Goal: Navigation & Orientation: Find specific page/section

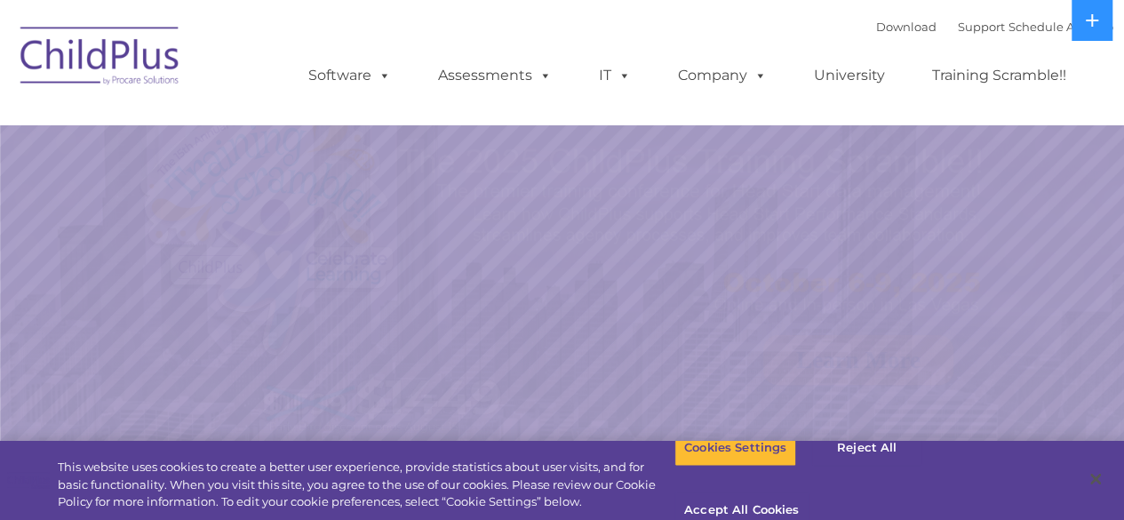
select select "MEDIUM"
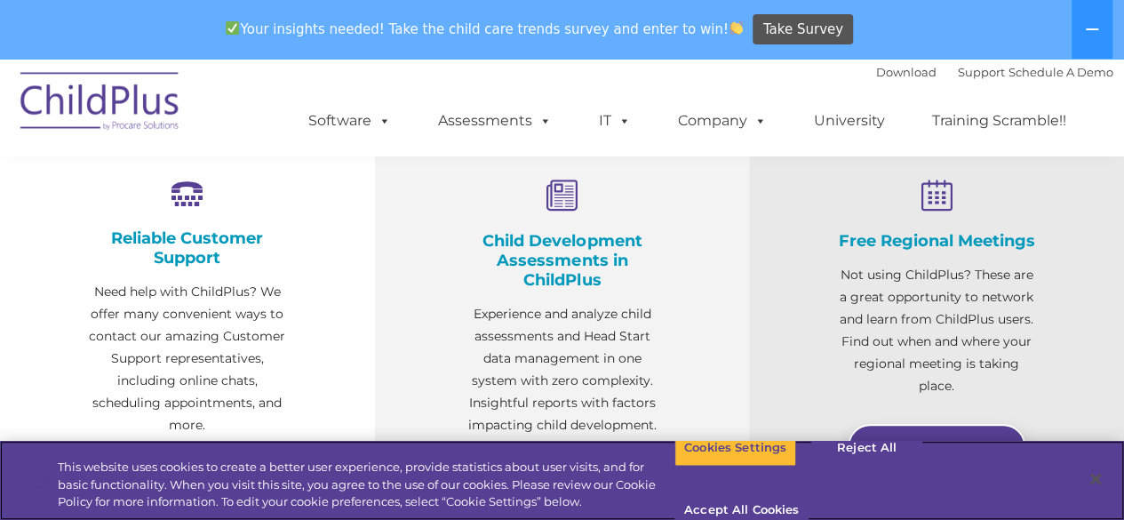
scroll to position [682, 0]
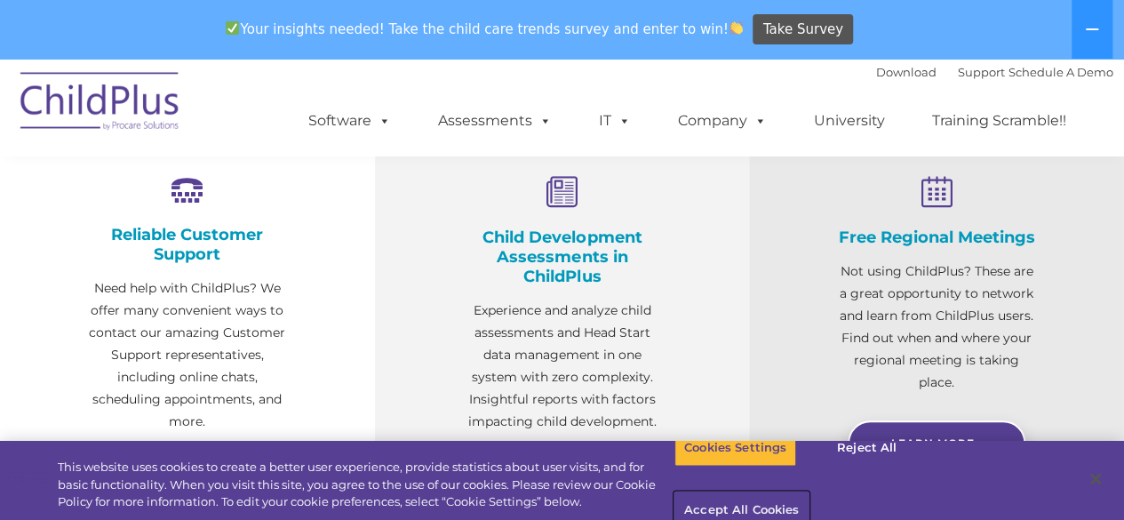
click at [808, 492] on button "Accept All Cookies" at bounding box center [741, 510] width 134 height 37
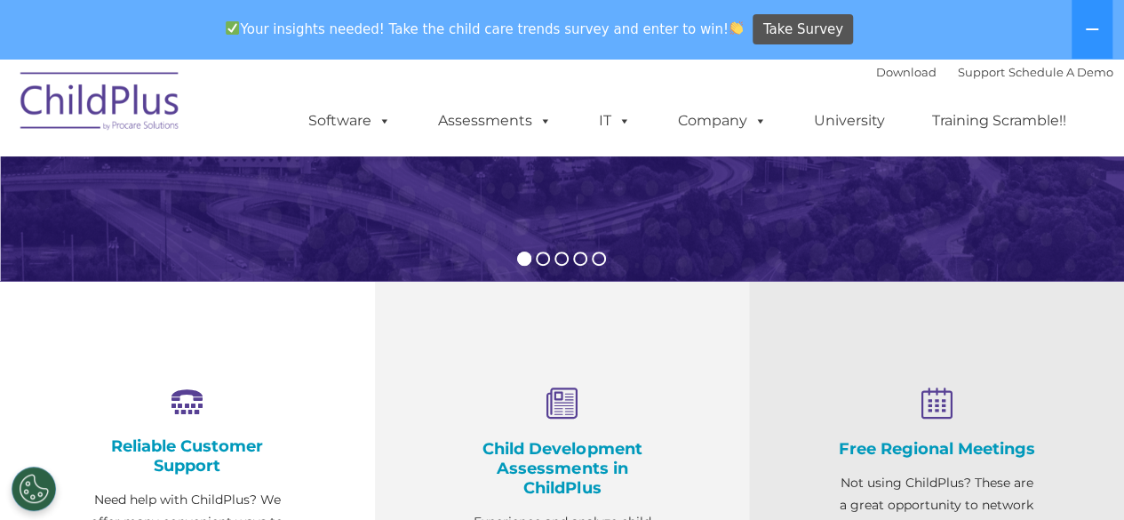
scroll to position [0, 0]
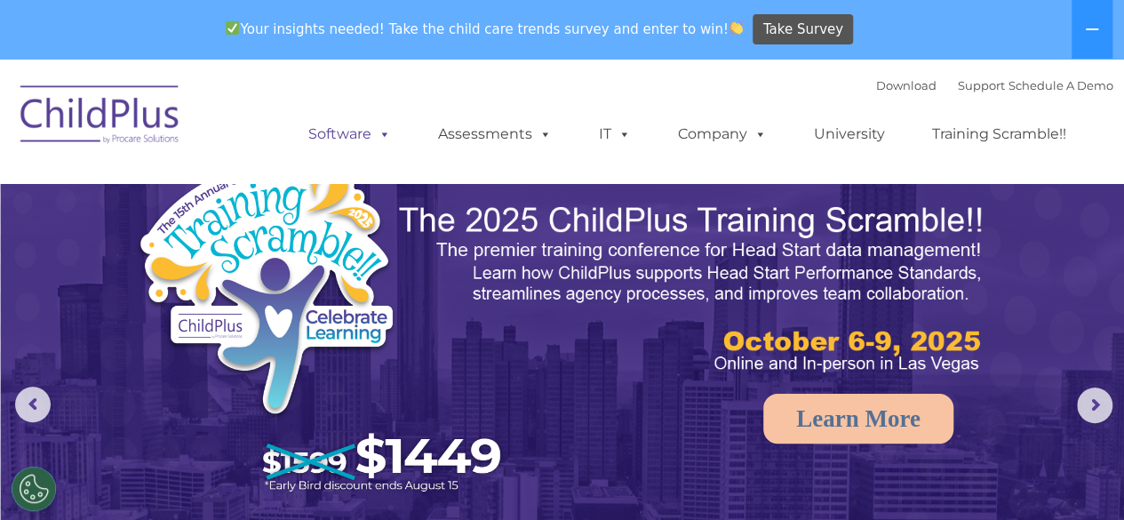
click at [354, 143] on link "Software" at bounding box center [349, 134] width 118 height 36
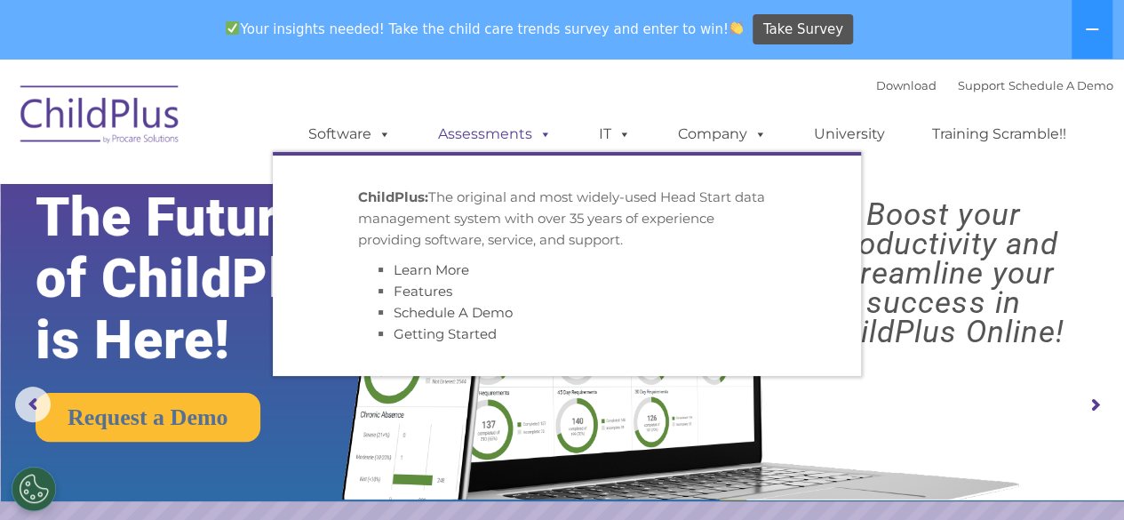
click at [505, 139] on link "Assessments" at bounding box center [494, 134] width 149 height 36
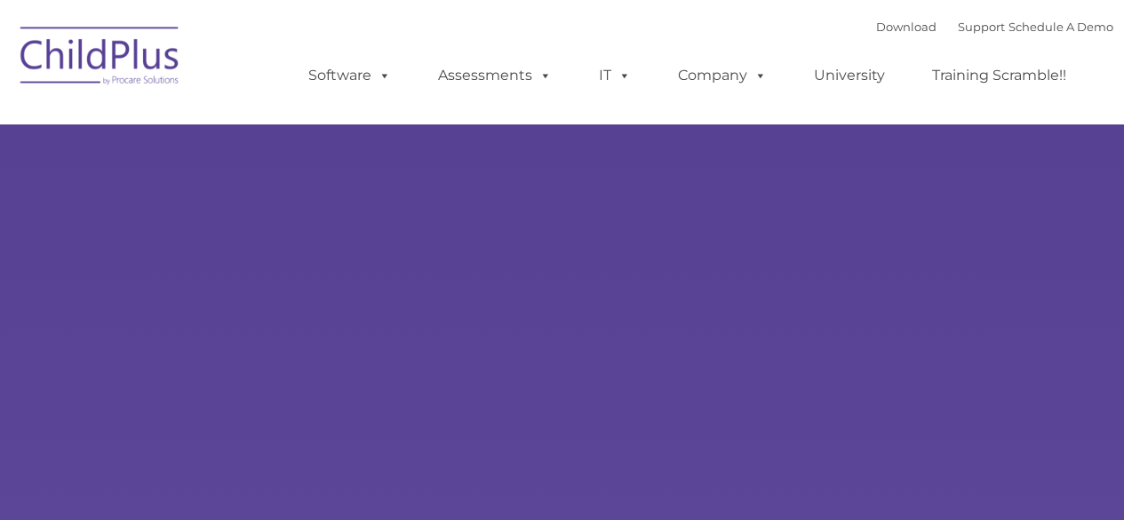
type input ""
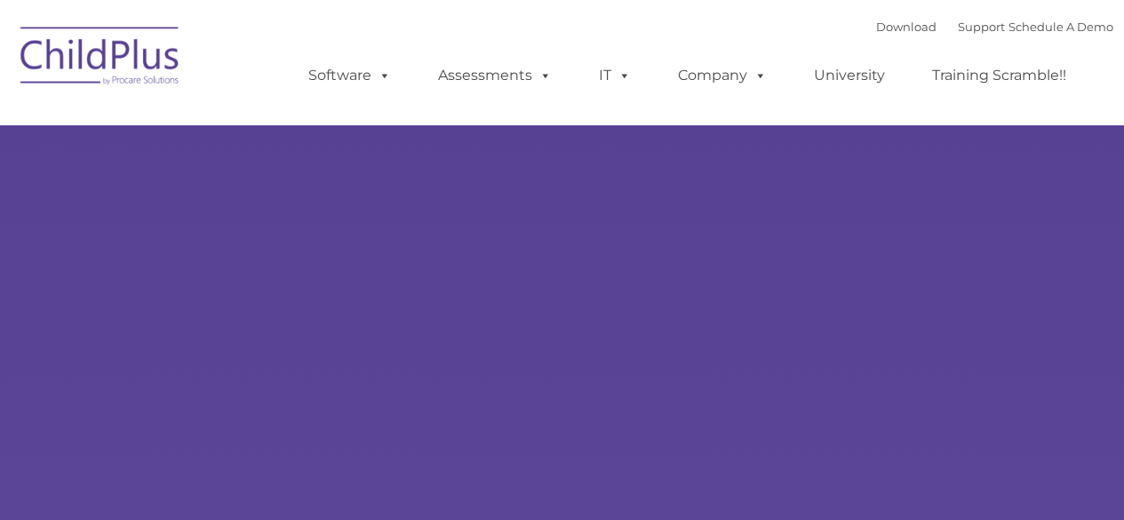
select select "MEDIUM"
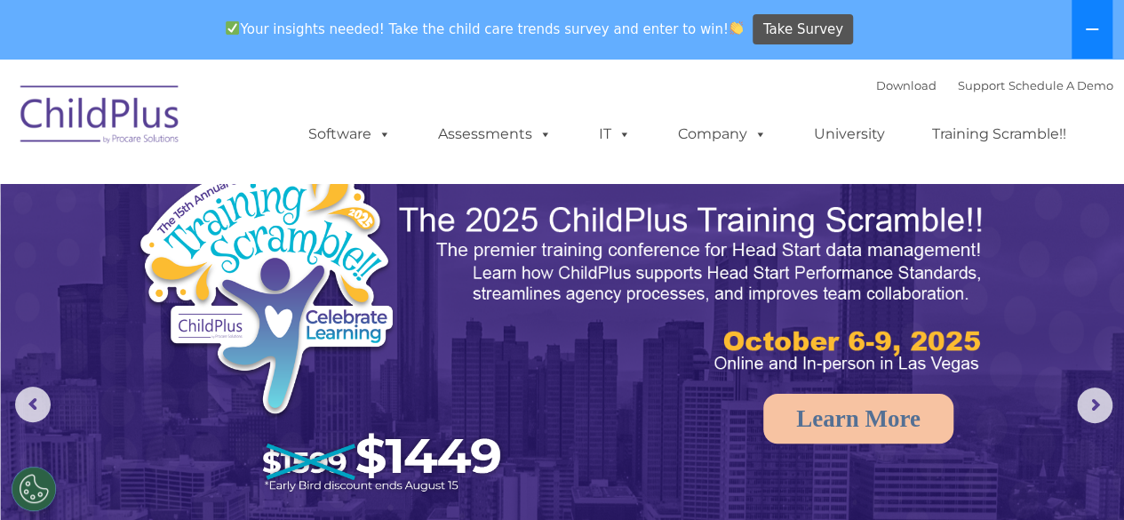
click at [1091, 28] on icon at bounding box center [1091, 29] width 12 height 2
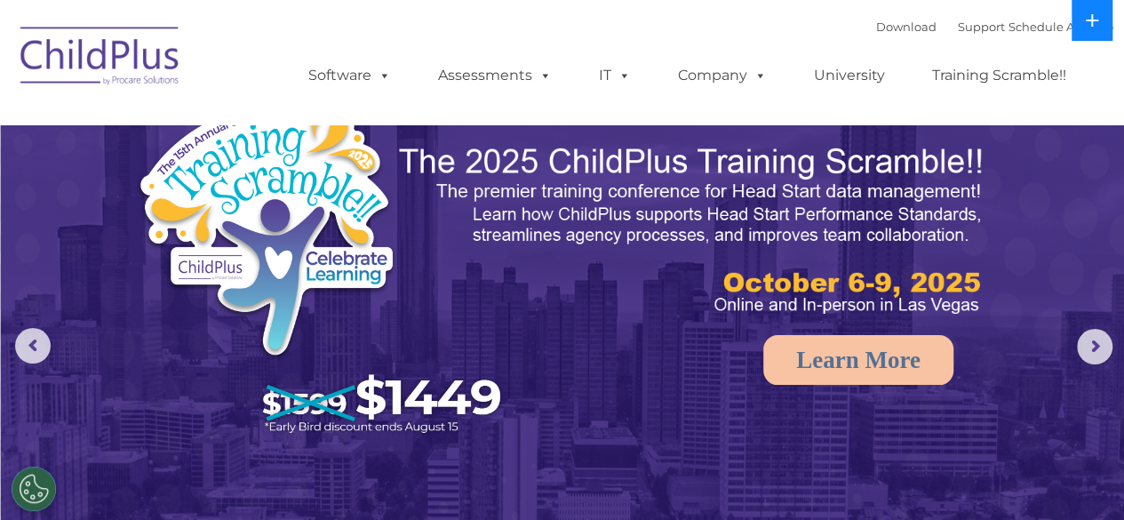
click at [1096, 23] on icon at bounding box center [1091, 20] width 14 height 14
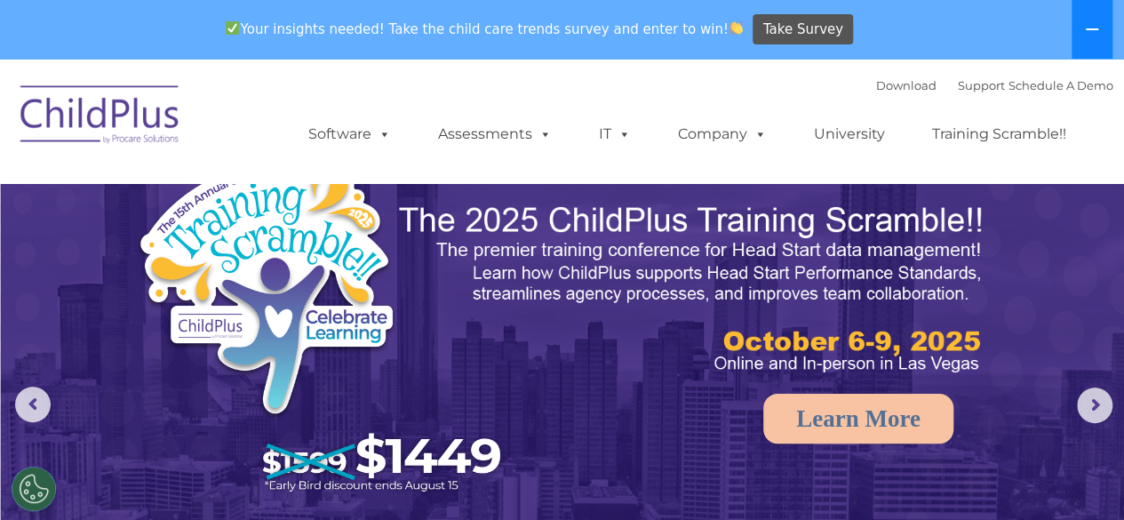
click at [1088, 23] on icon at bounding box center [1091, 29] width 14 height 14
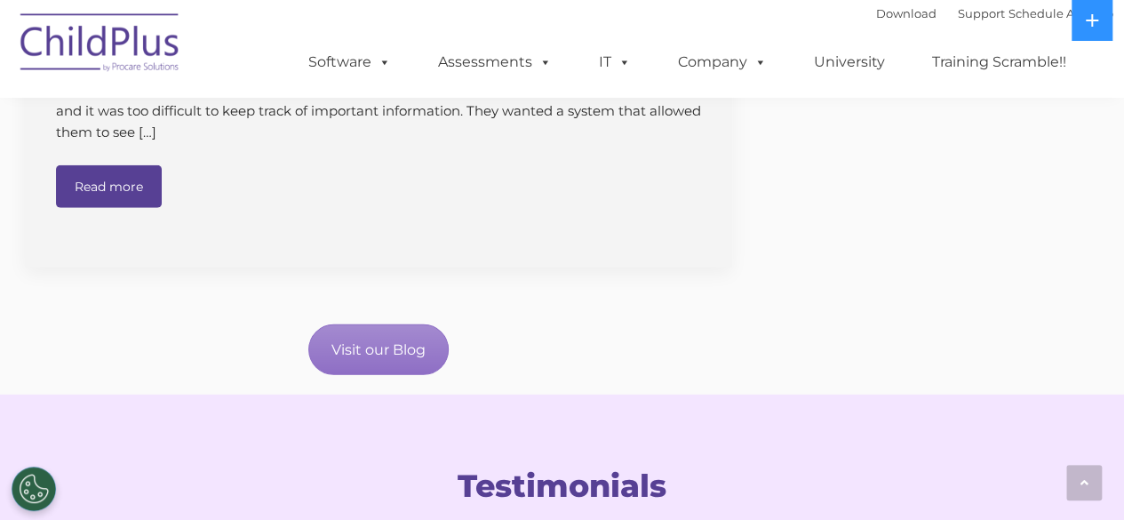
scroll to position [2323, 0]
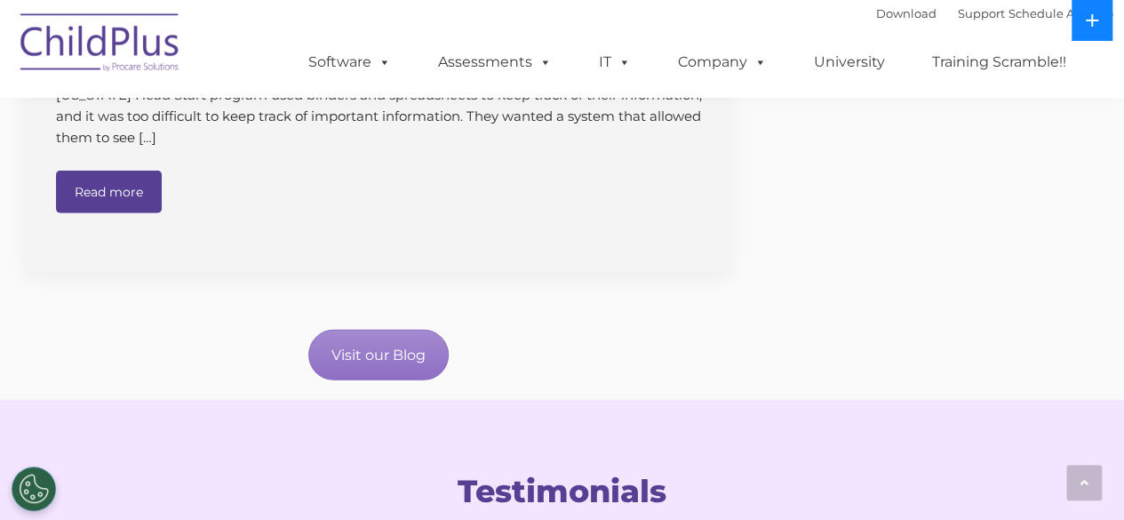
click at [1097, 25] on icon at bounding box center [1091, 20] width 14 height 14
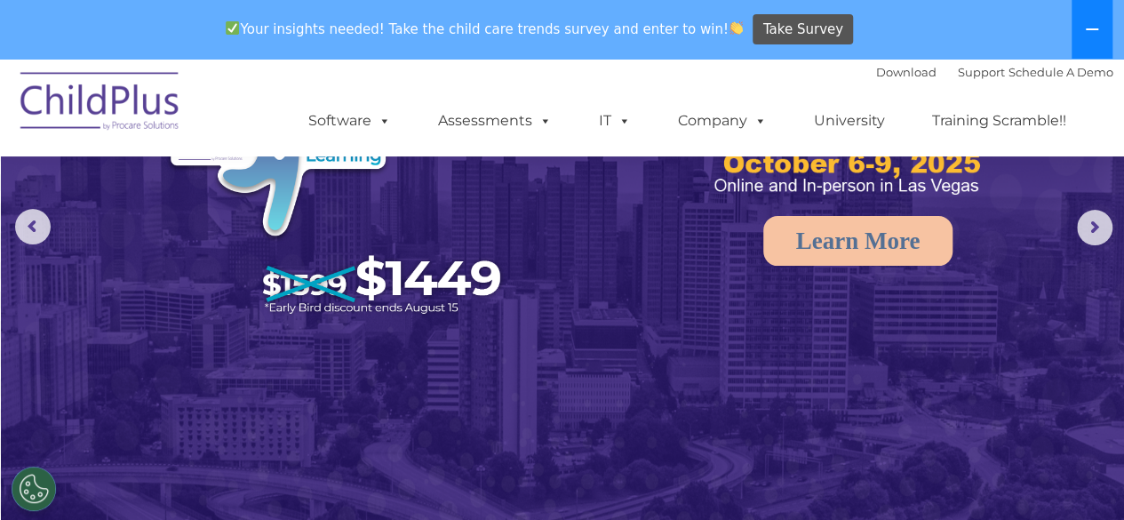
scroll to position [130, 0]
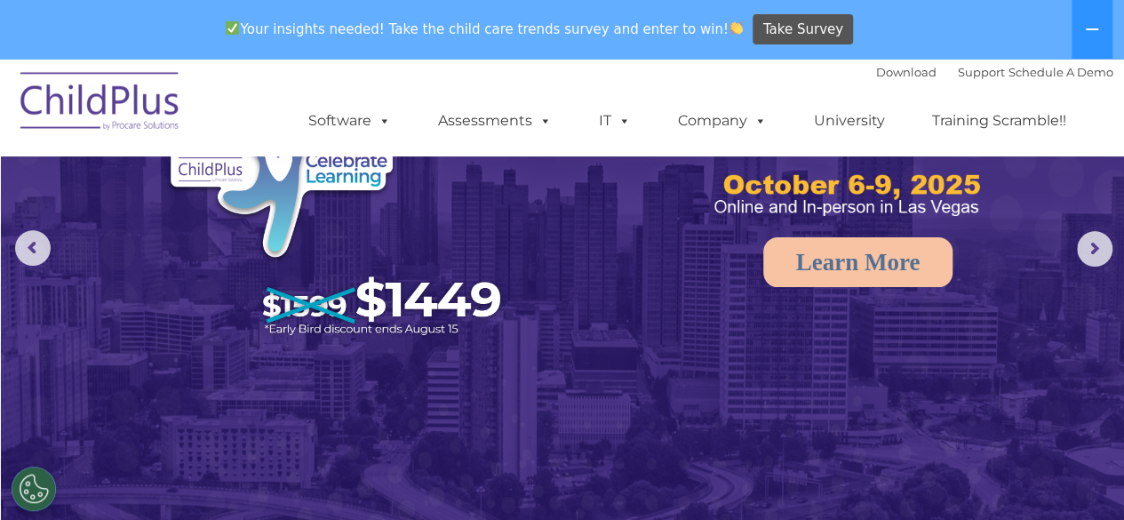
click at [1084, 258] on rs-arrow at bounding box center [1095, 249] width 36 height 36
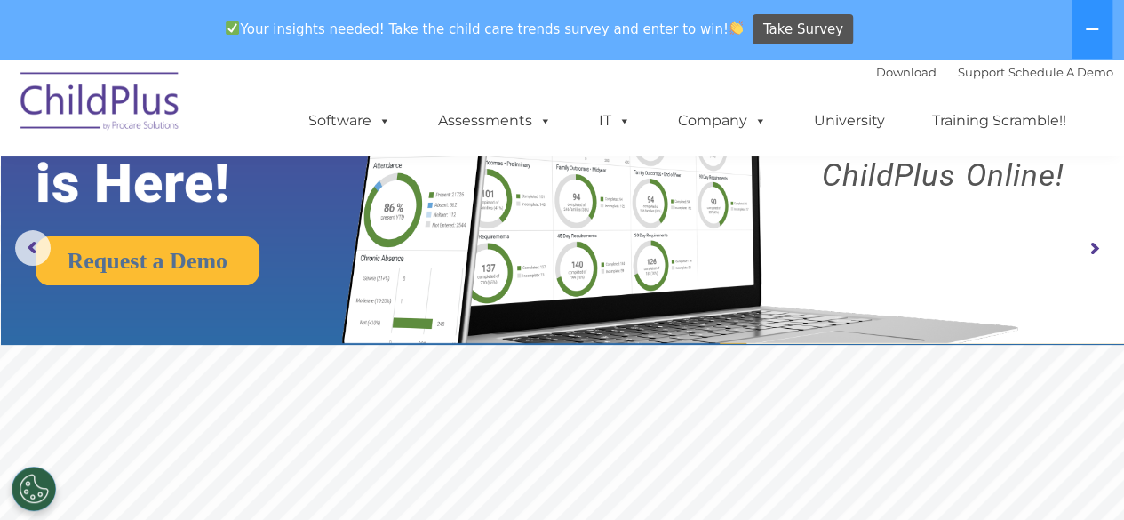
click at [1089, 260] on rs-arrow at bounding box center [1095, 249] width 36 height 36
